Goal: Communication & Community: Answer question/provide support

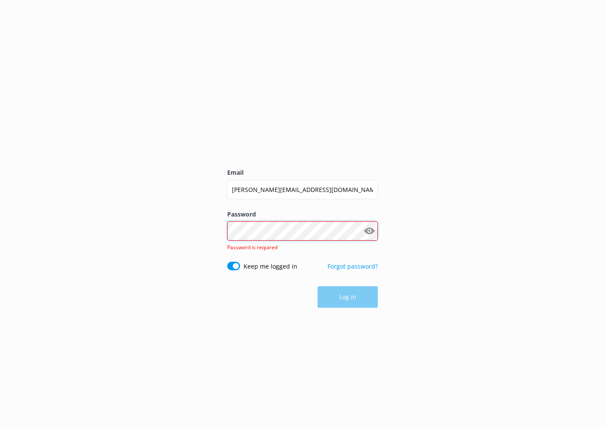
click at [348, 291] on button "Log in" at bounding box center [348, 297] width 60 height 22
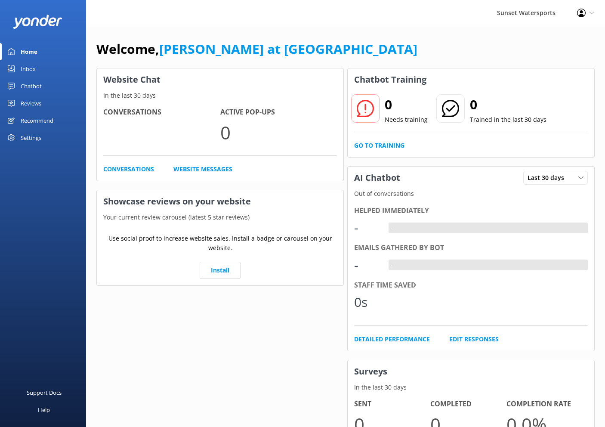
click at [38, 68] on link "Inbox" at bounding box center [43, 68] width 86 height 17
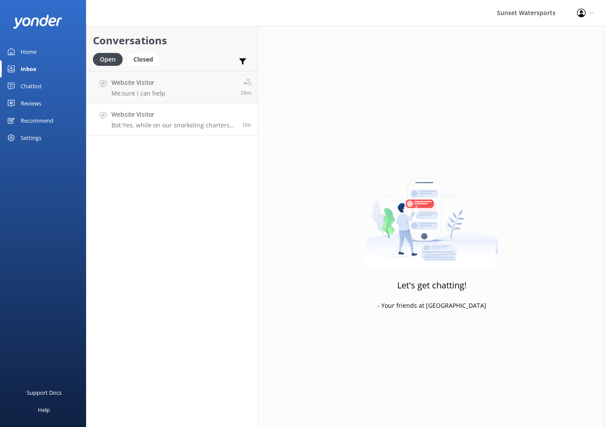
click at [188, 111] on h4 "Website Visitor" at bounding box center [173, 114] width 124 height 9
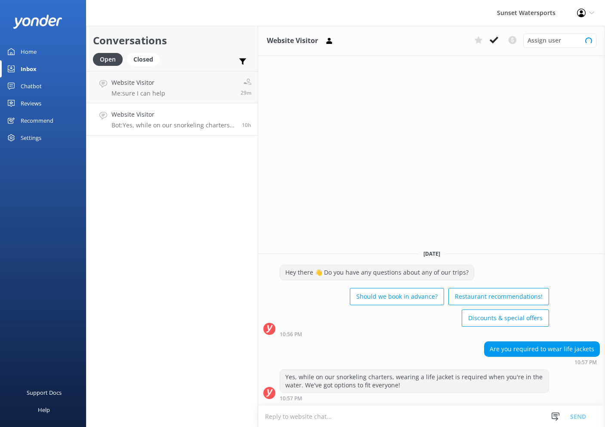
click at [489, 16] on div "Sunset Watersports" at bounding box center [526, 13] width 80 height 26
click at [496, 42] on icon at bounding box center [494, 40] width 9 height 9
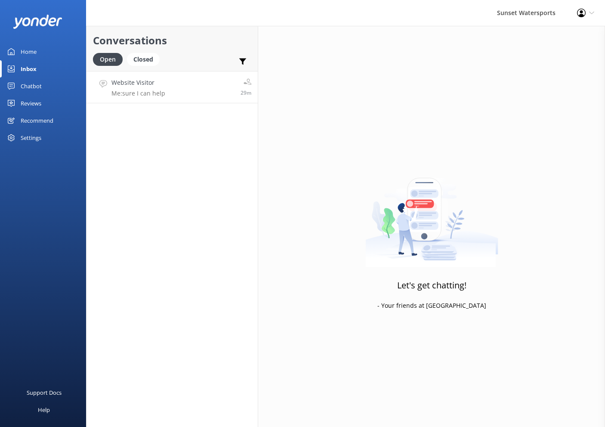
click at [182, 90] on link "Website Visitor Me: sure I can help 29m" at bounding box center [172, 87] width 171 height 32
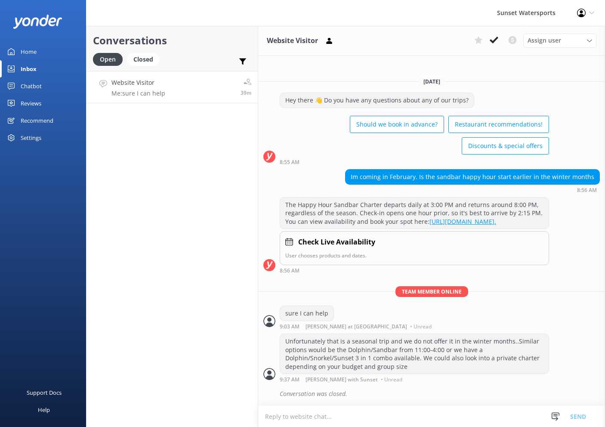
click at [37, 68] on link "Inbox" at bounding box center [43, 68] width 86 height 17
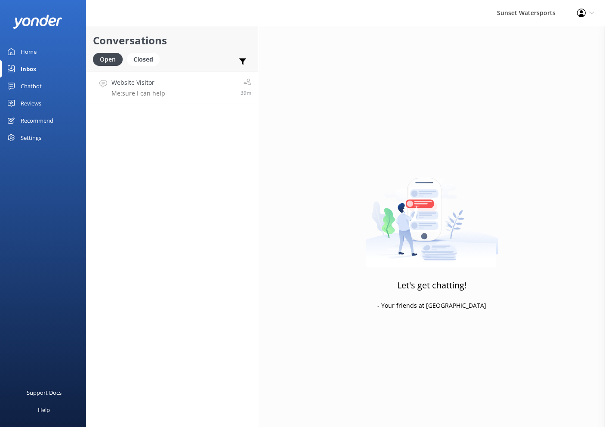
click at [136, 77] on link "Website Visitor Me: sure I can help 39m" at bounding box center [172, 87] width 171 height 32
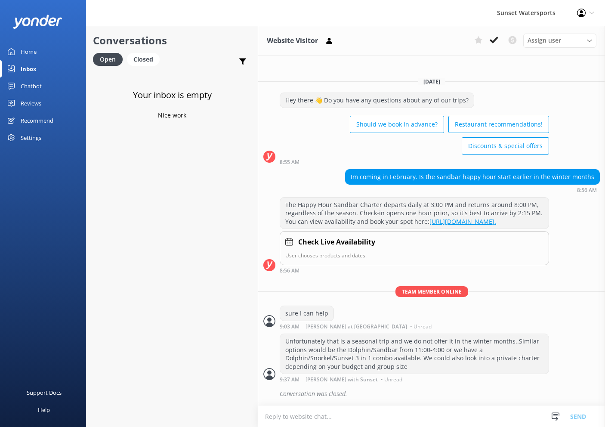
drag, startPoint x: 126, startPoint y: 35, endPoint x: 114, endPoint y: 34, distance: 12.1
click at [125, 34] on h2 "Conversations" at bounding box center [172, 40] width 158 height 16
click at [28, 53] on div "Home" at bounding box center [29, 51] width 16 height 17
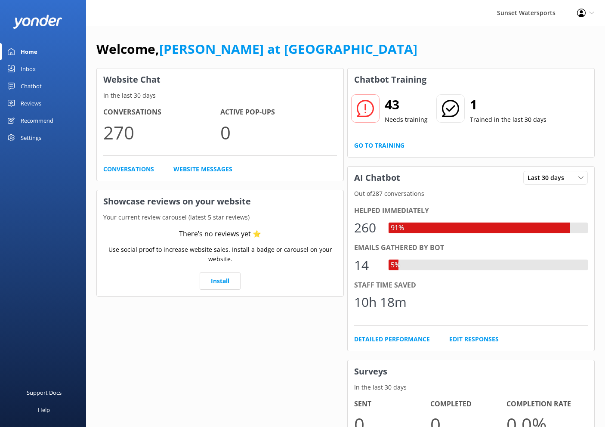
click at [20, 75] on link "Inbox" at bounding box center [43, 68] width 86 height 17
